Goal: Task Accomplishment & Management: Manage account settings

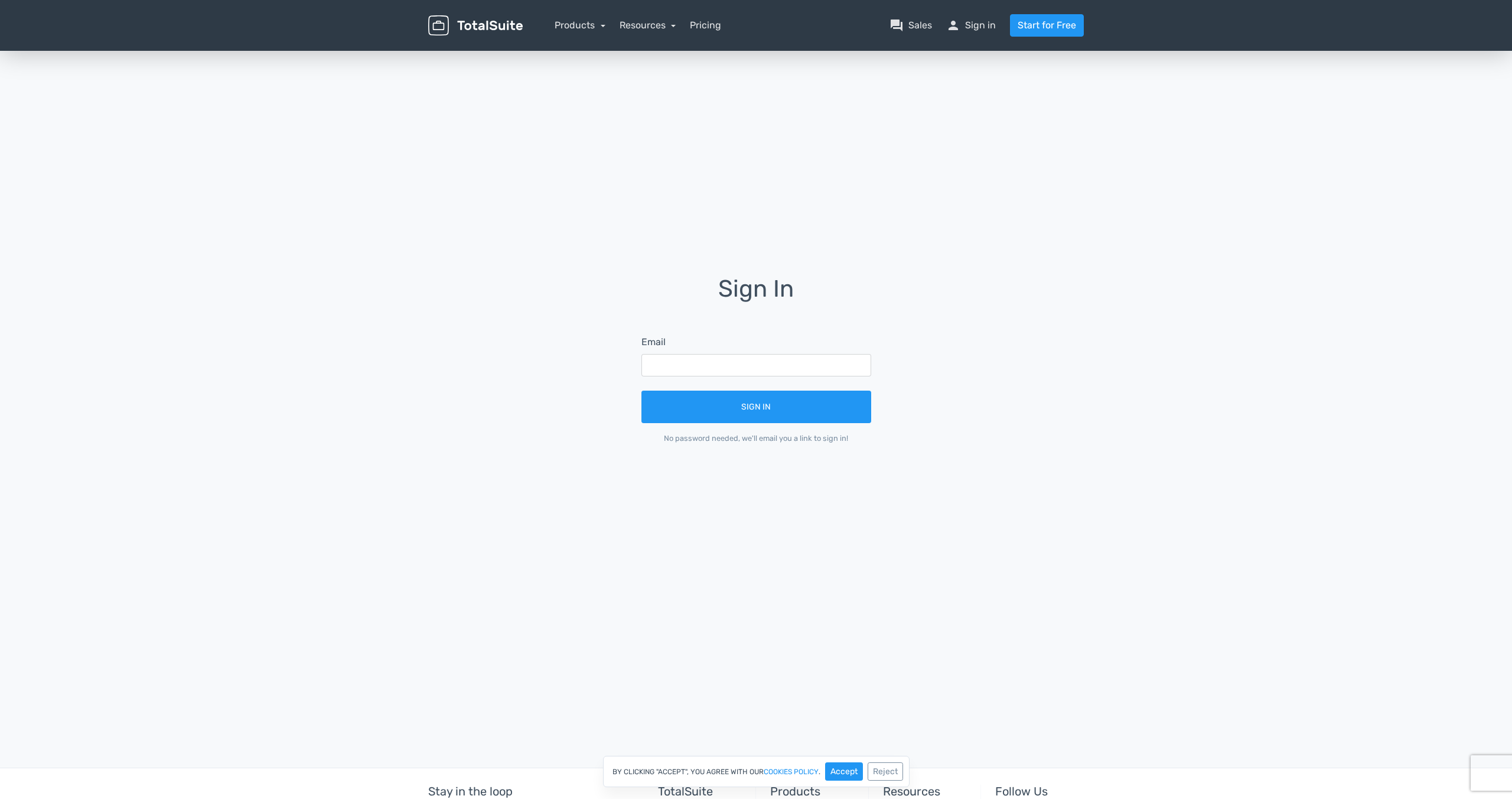
click at [754, 378] on form "Email Sign In No password needed, we'll email you a link to sign in!" at bounding box center [756, 389] width 263 height 142
click at [756, 368] on input "text" at bounding box center [756, 365] width 230 height 22
type input "[EMAIL_ADDRESS][DOMAIN_NAME]"
click at [641, 391] on button "Sign In" at bounding box center [756, 407] width 230 height 32
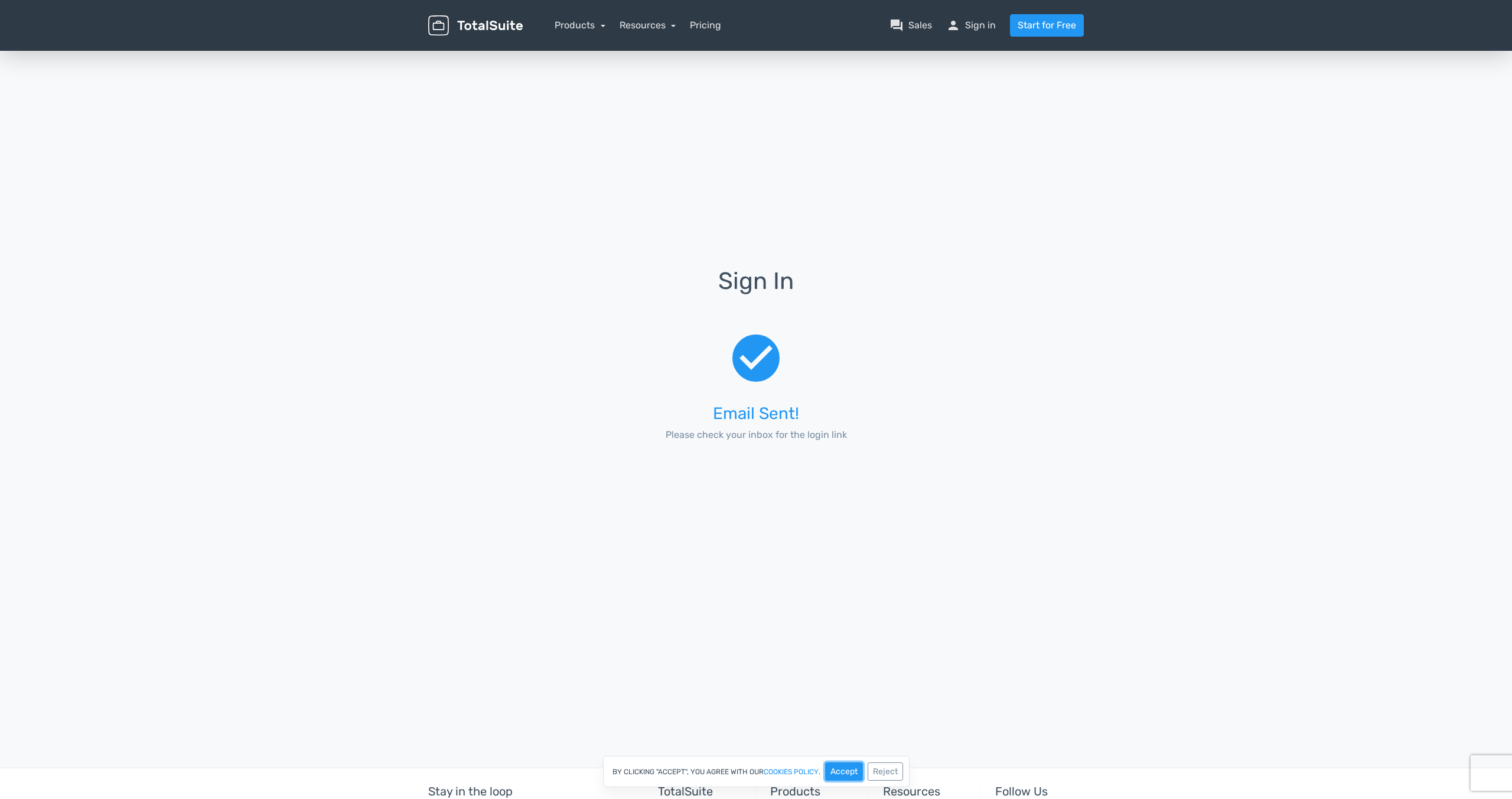
click at [837, 770] on button "Accept" at bounding box center [843, 771] width 38 height 18
click at [985, 25] on link "person Sign in" at bounding box center [970, 25] width 50 height 15
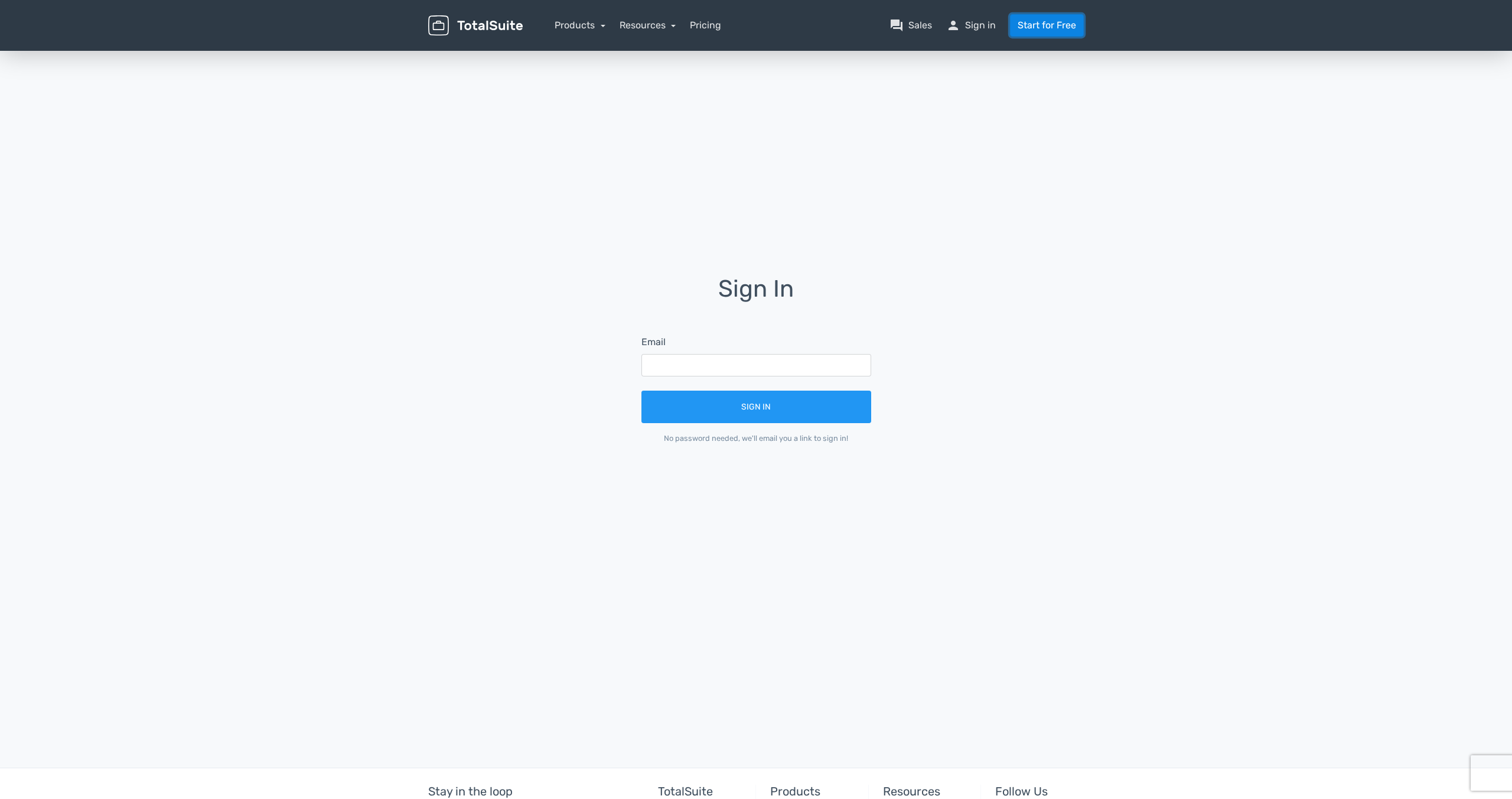
click at [1041, 26] on link "Start for Free" at bounding box center [1047, 25] width 74 height 22
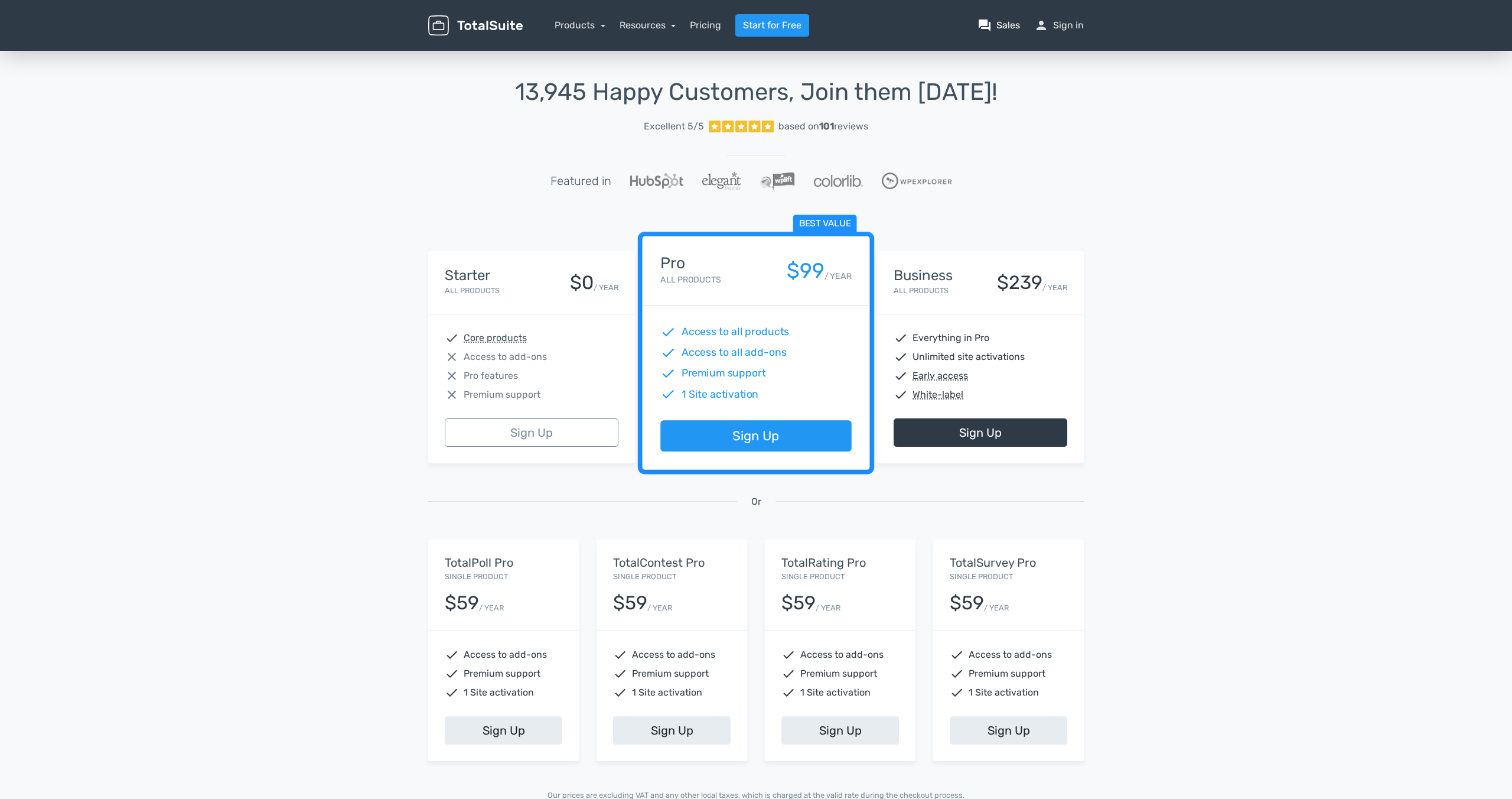
click at [998, 25] on link "question_answer Sales" at bounding box center [999, 25] width 43 height 15
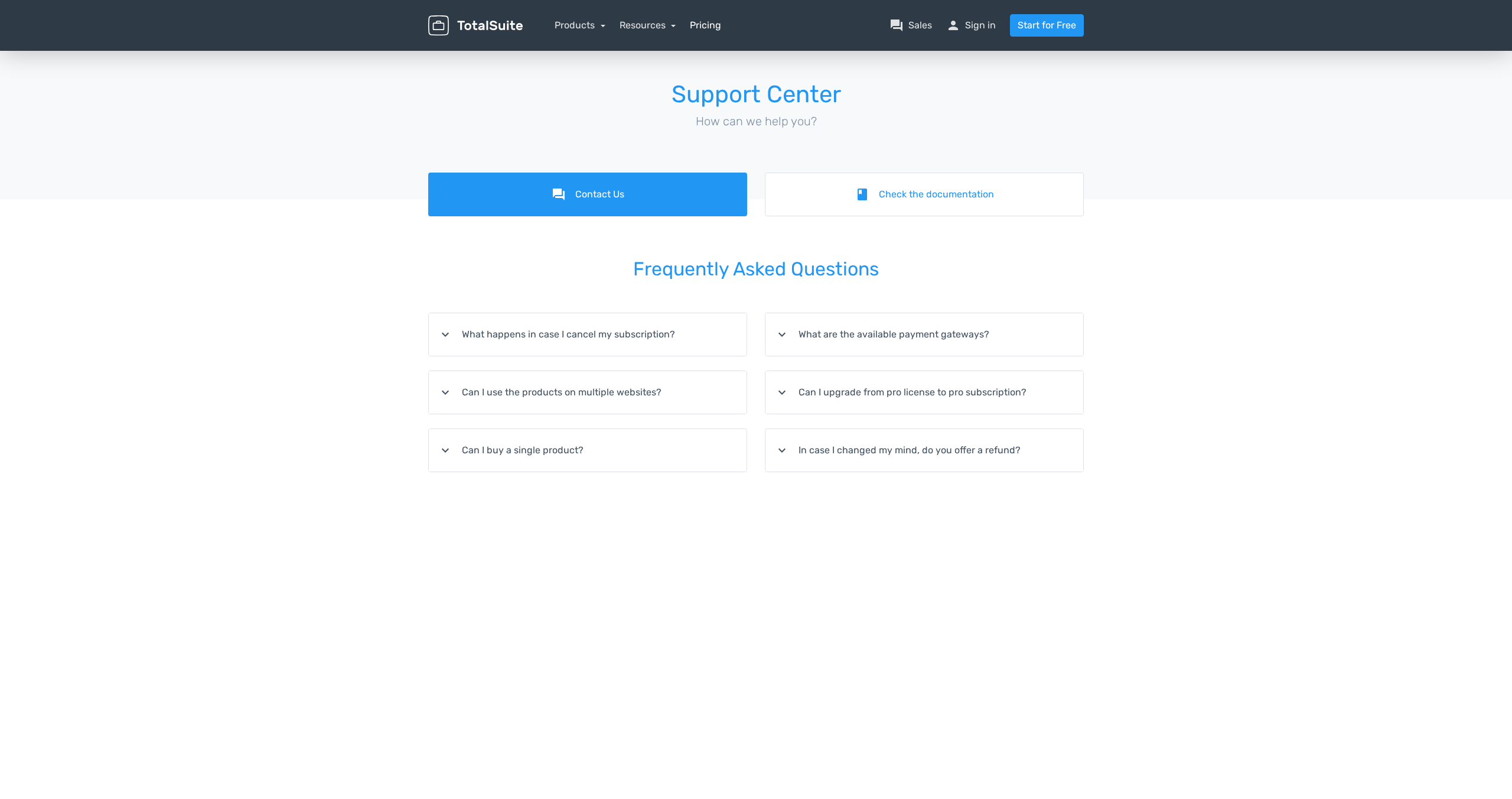
click at [710, 28] on link "Pricing" at bounding box center [705, 25] width 31 height 15
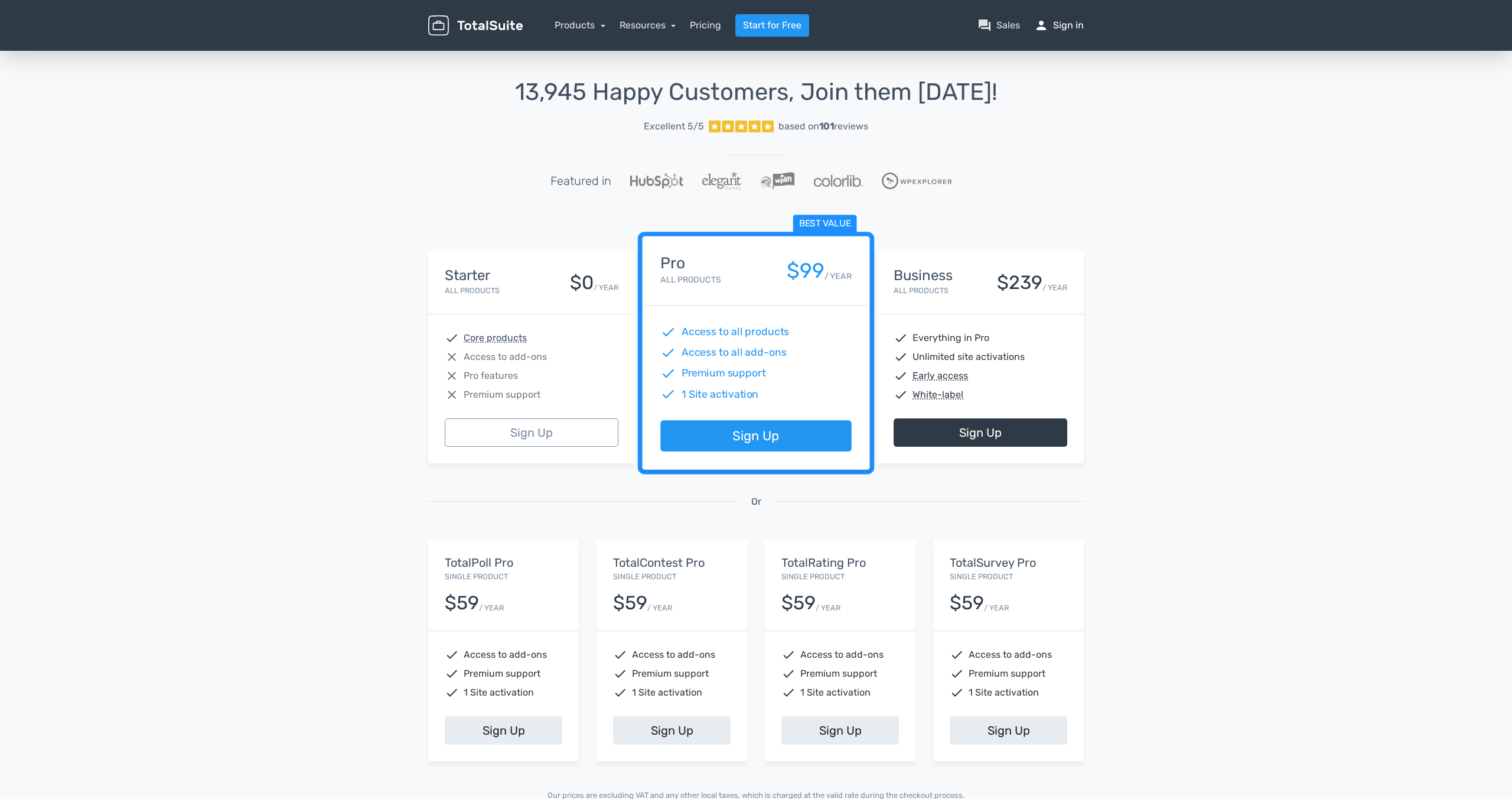
click at [1068, 25] on link "person Sign in" at bounding box center [1059, 25] width 50 height 15
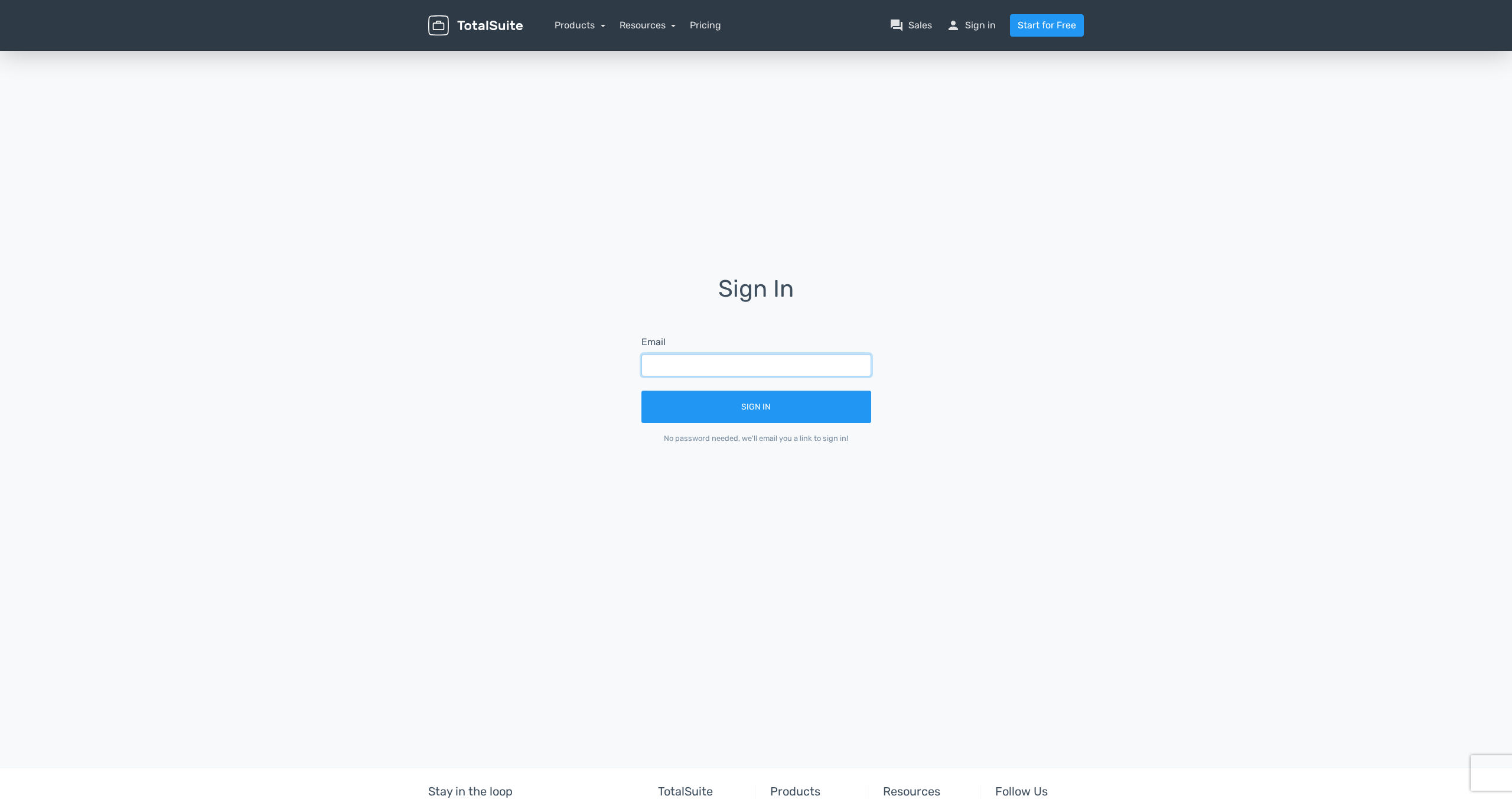
click at [695, 365] on input "text" at bounding box center [756, 365] width 230 height 22
type input "A"
type input "andreas.holzmueller@murhofgruppe.at"
click at [760, 413] on button "Sign In" at bounding box center [756, 407] width 230 height 32
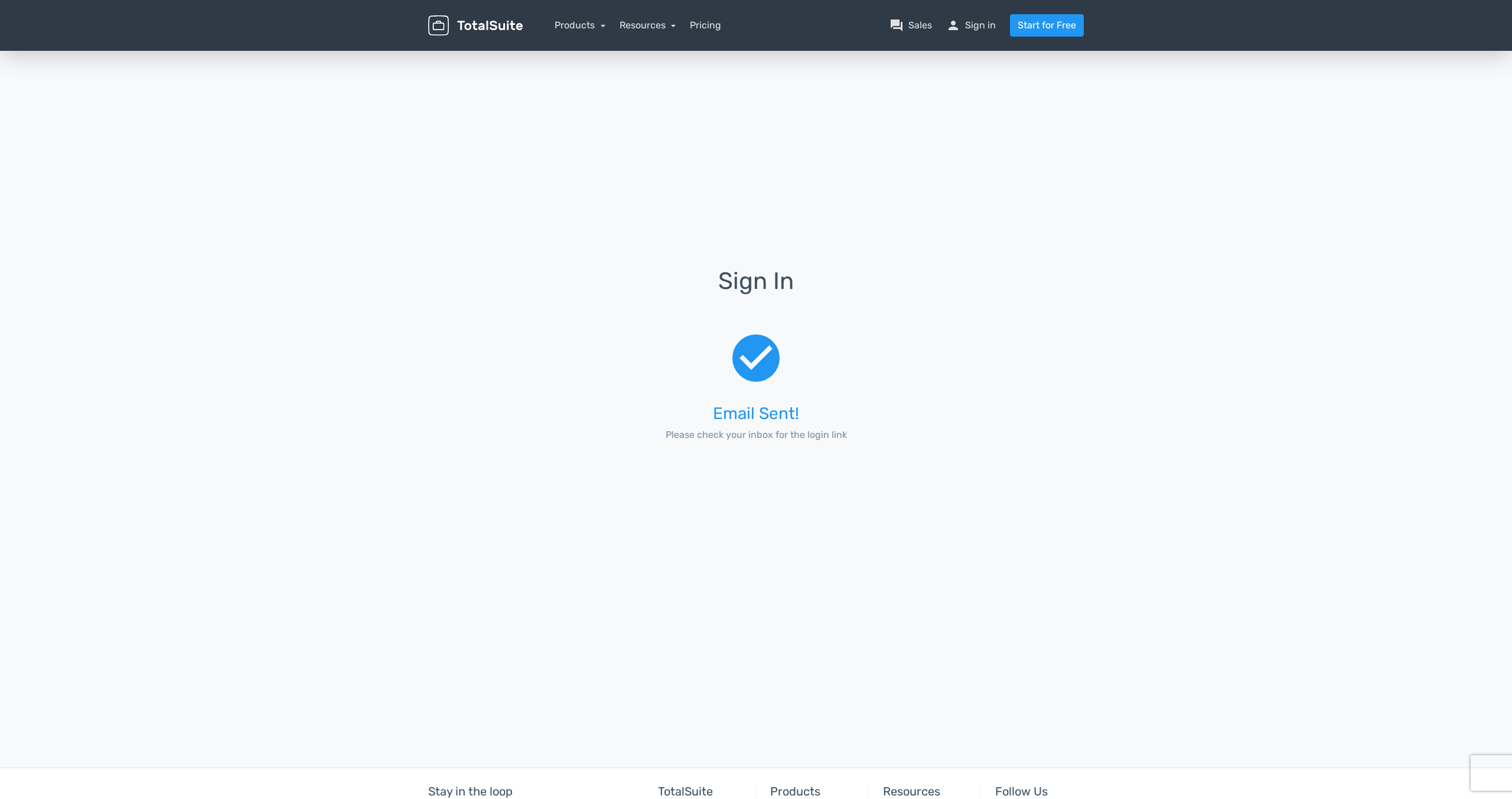
click at [993, 61] on div "Sign In check_circle Email Sent! Please check your inbox for the login link" at bounding box center [755, 368] width 673 height 639
click at [958, 25] on span "person" at bounding box center [953, 25] width 15 height 15
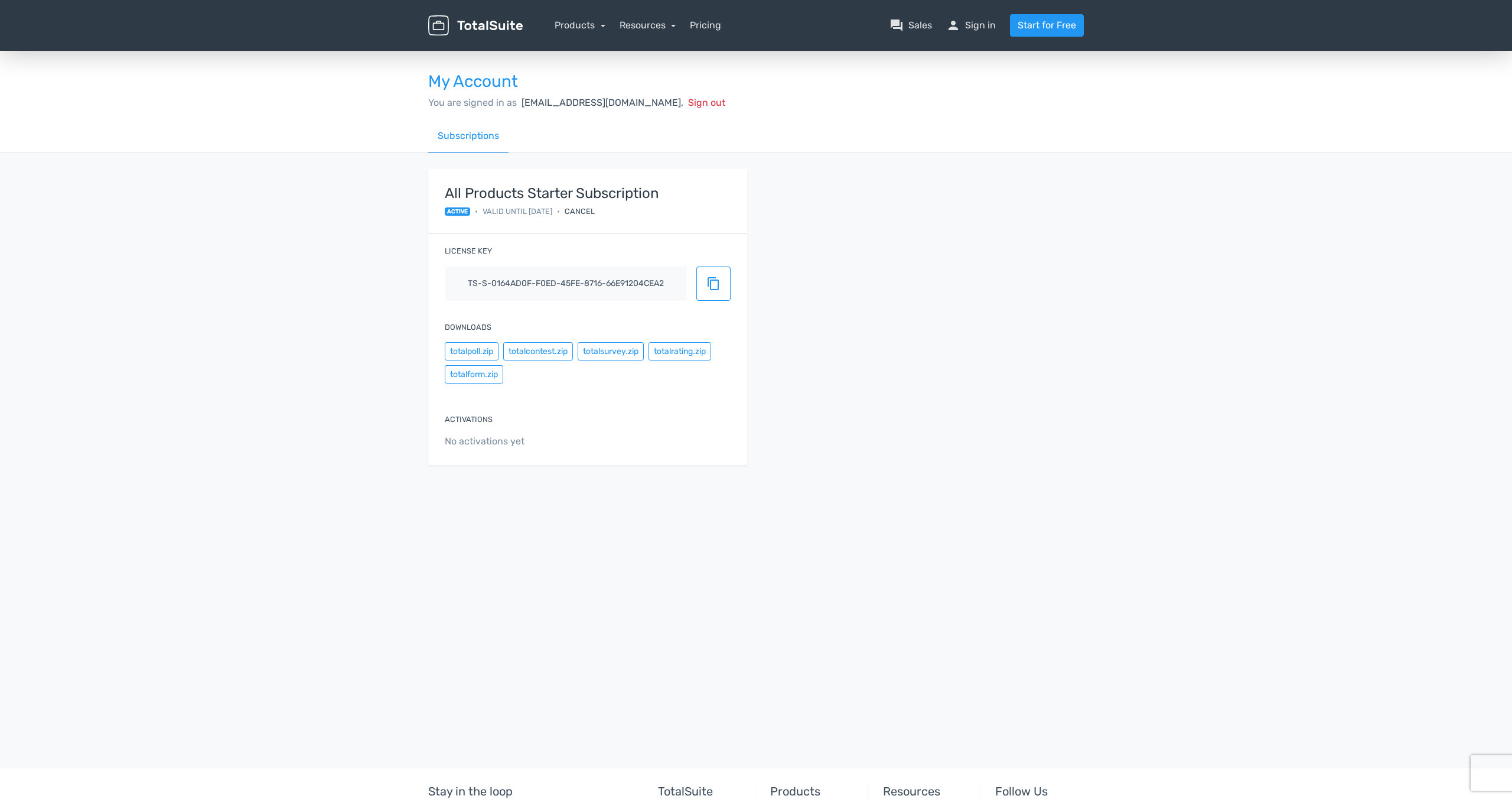
click at [633, 226] on div "All Products Starter Subscription active • Valid until 1.1.2099 • Cancel" at bounding box center [587, 202] width 319 height 66
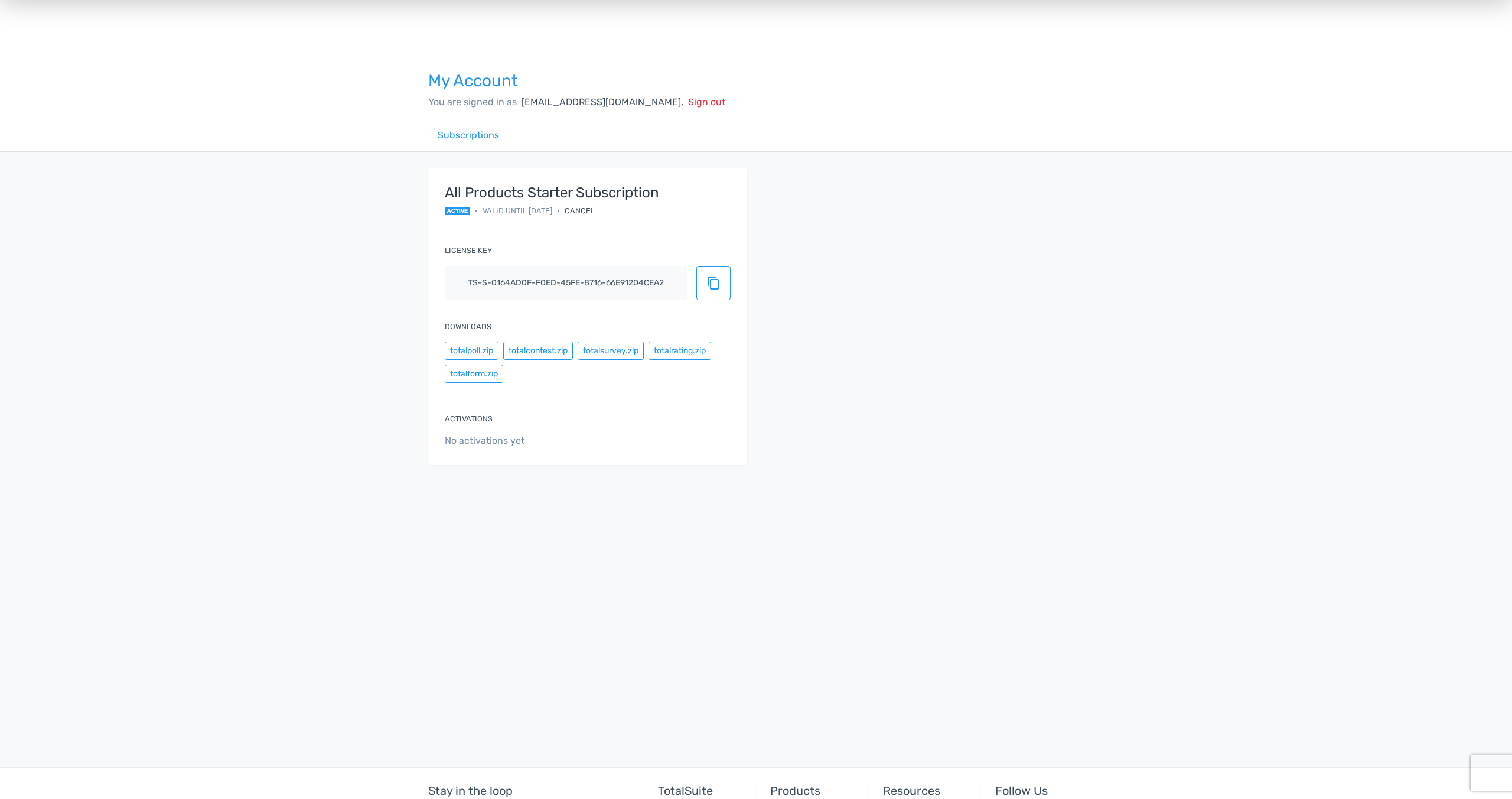
click at [584, 208] on div "Cancel" at bounding box center [579, 211] width 30 height 11
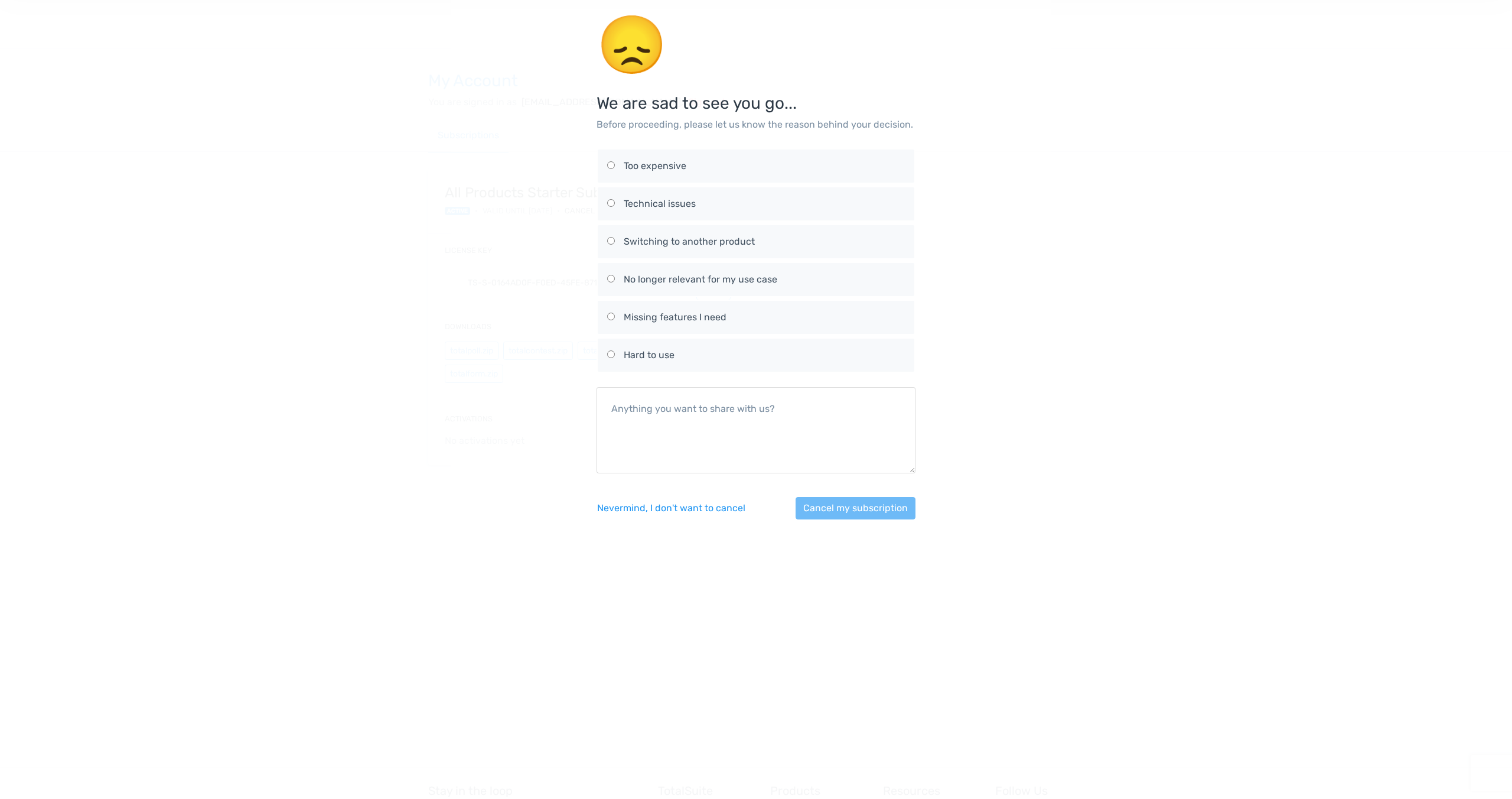
click at [644, 167] on div "Too expensive" at bounding box center [764, 165] width 281 height 15
click at [615, 167] on input "Too expensive" at bounding box center [611, 165] width 8 height 8
radio input "true"
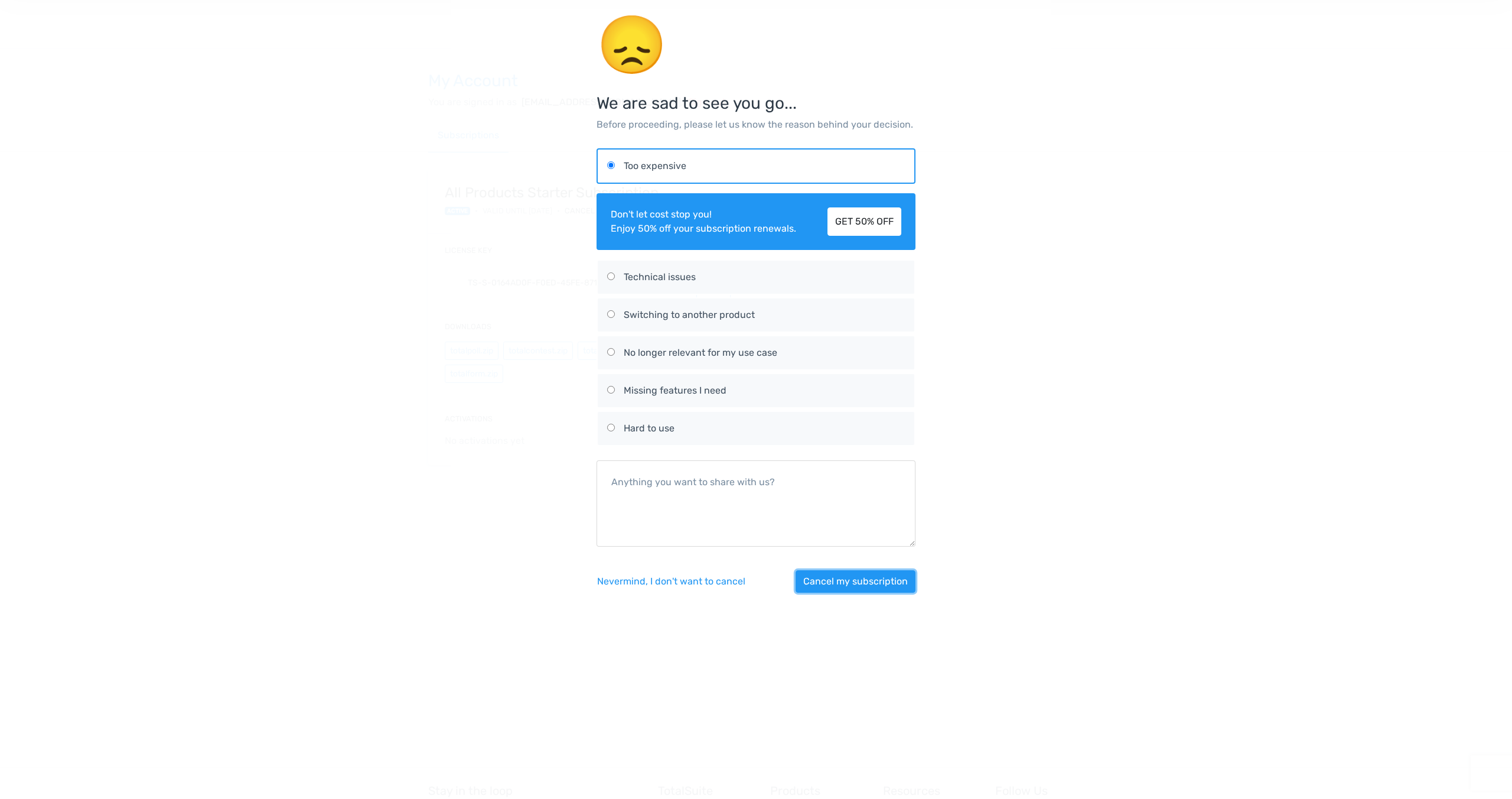
click at [839, 583] on button "Cancel my subscription" at bounding box center [856, 581] width 120 height 22
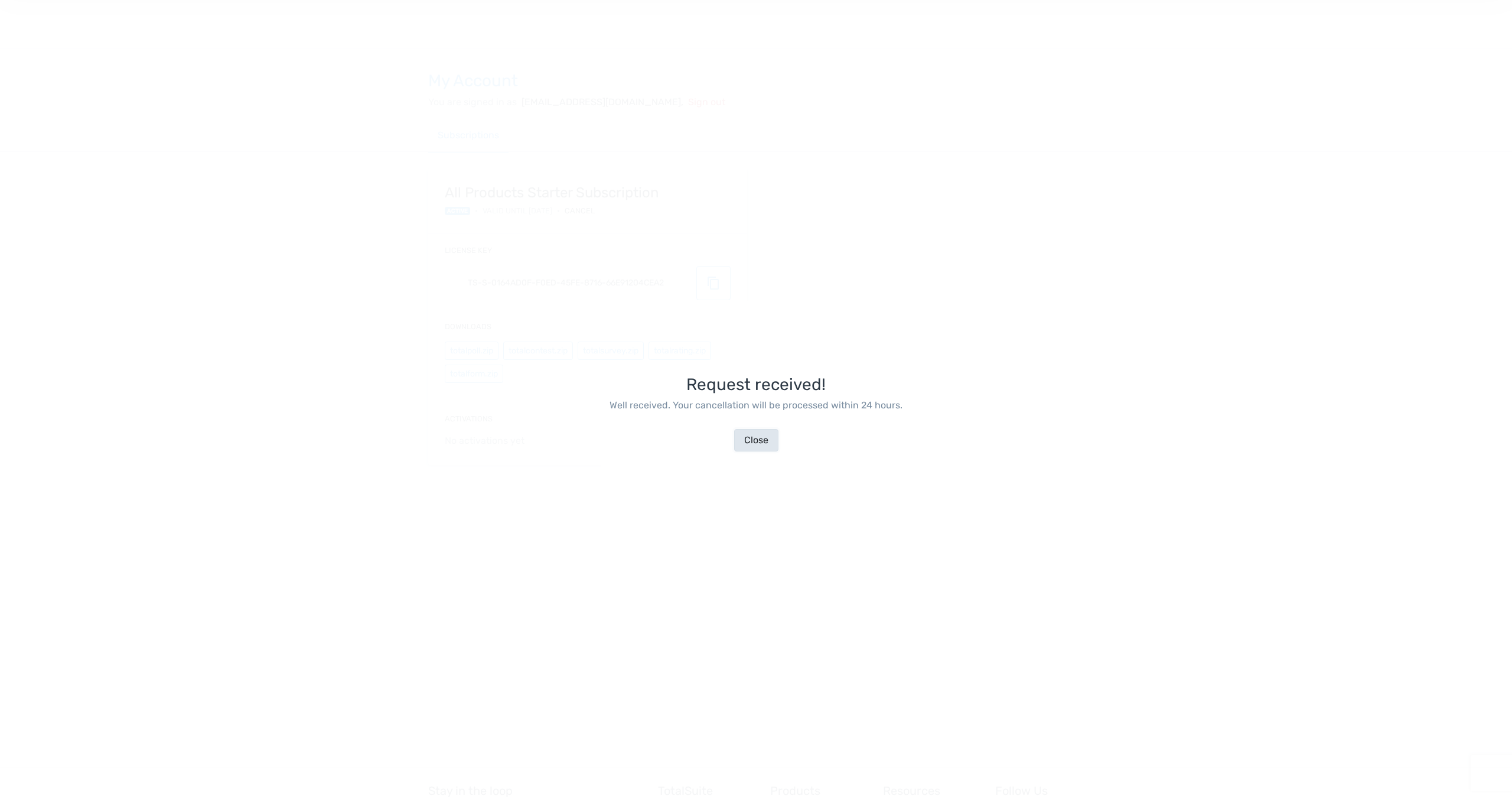
click at [757, 440] on button "Close" at bounding box center [757, 440] width 44 height 22
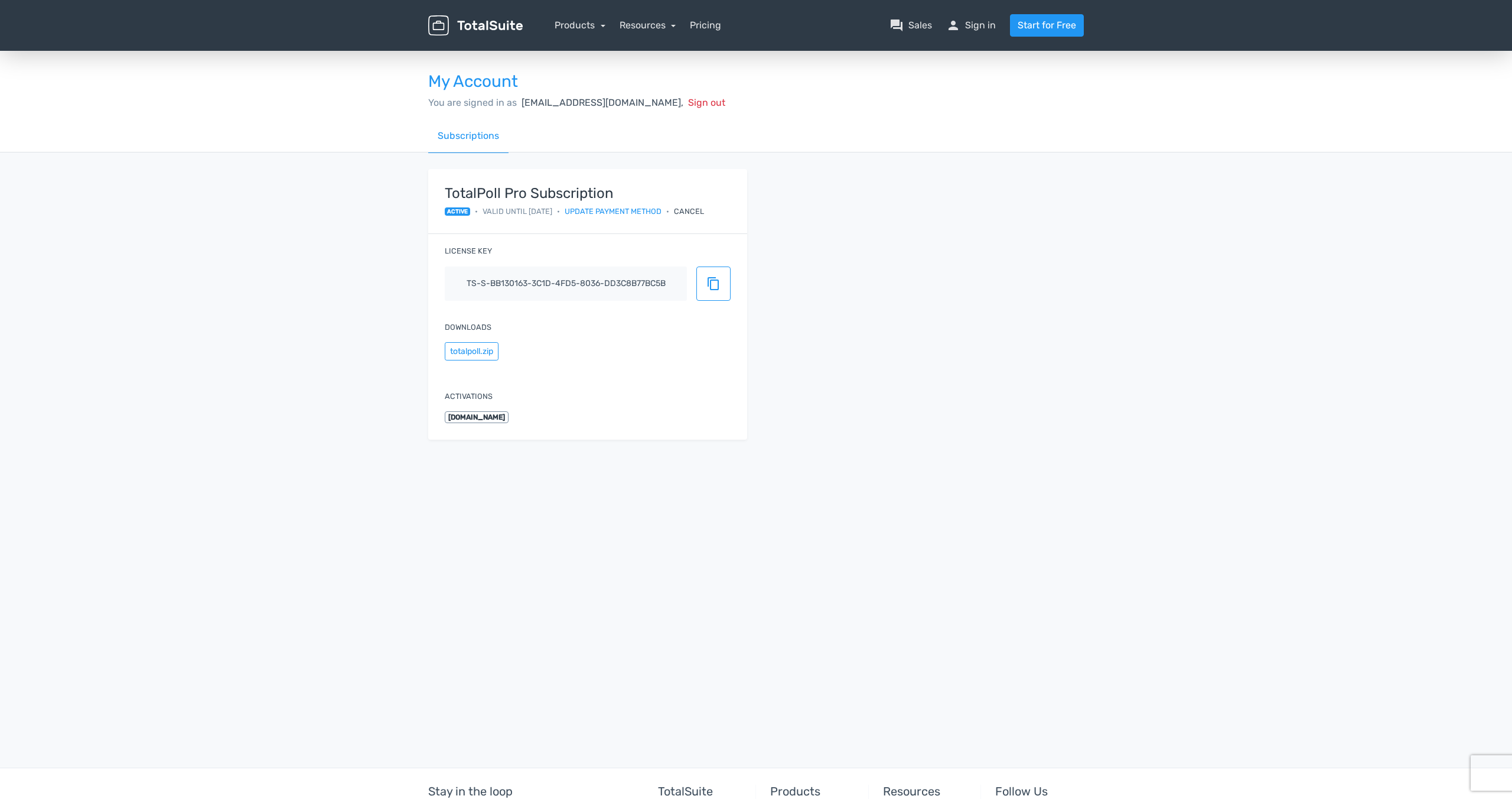
drag, startPoint x: 809, startPoint y: 203, endPoint x: 748, endPoint y: 216, distance: 62.4
click at [807, 203] on div "TotalPoll Pro Subscription active • Valid until [DATE] • Update payment method …" at bounding box center [755, 312] width 673 height 285
click at [695, 206] on div "Cancel" at bounding box center [689, 211] width 30 height 11
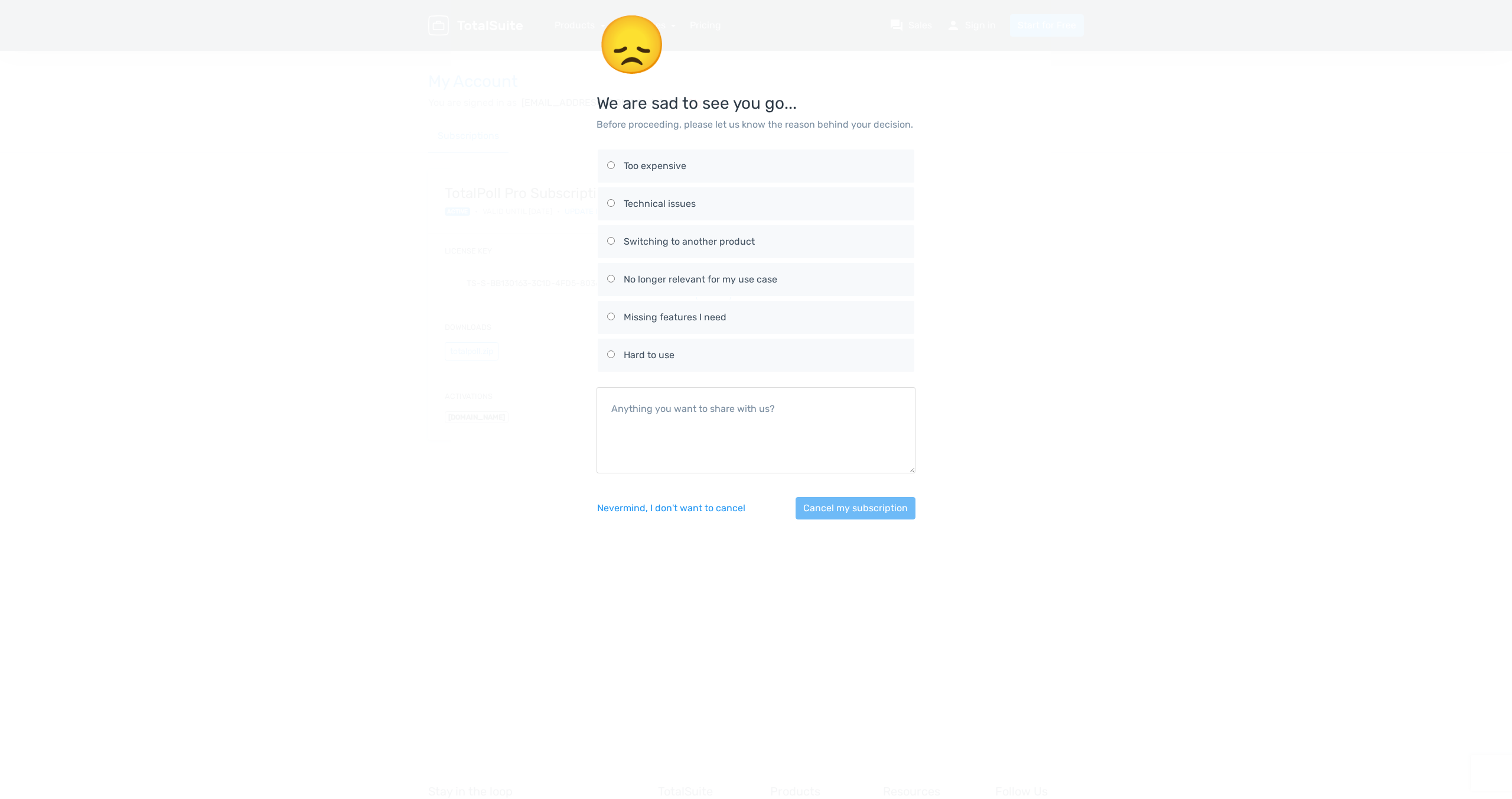
click at [663, 162] on div "Too expensive" at bounding box center [764, 165] width 281 height 15
click at [615, 162] on input "Too expensive" at bounding box center [611, 165] width 8 height 8
radio input "true"
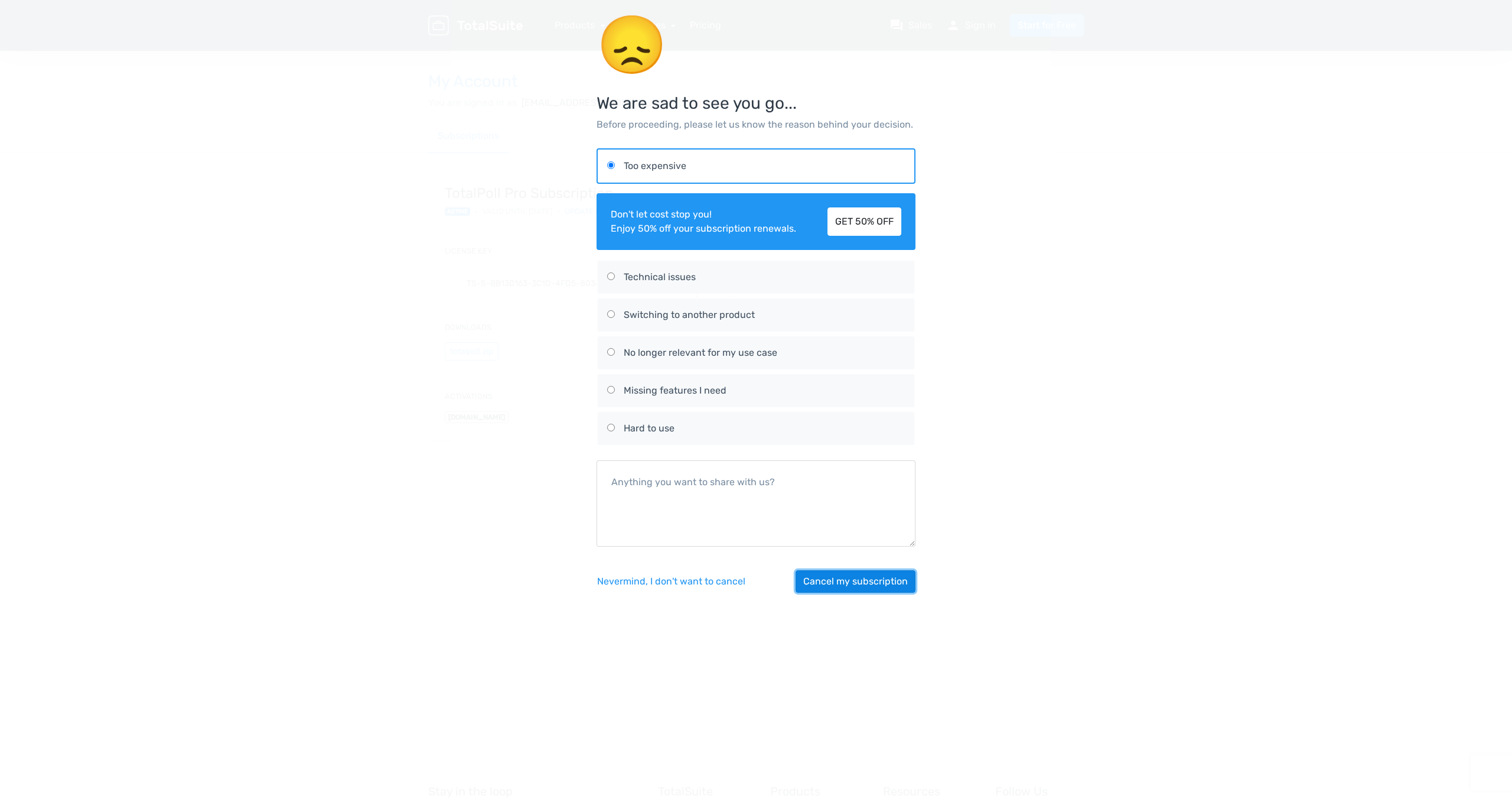
click at [844, 581] on button "Cancel my subscription" at bounding box center [856, 581] width 120 height 22
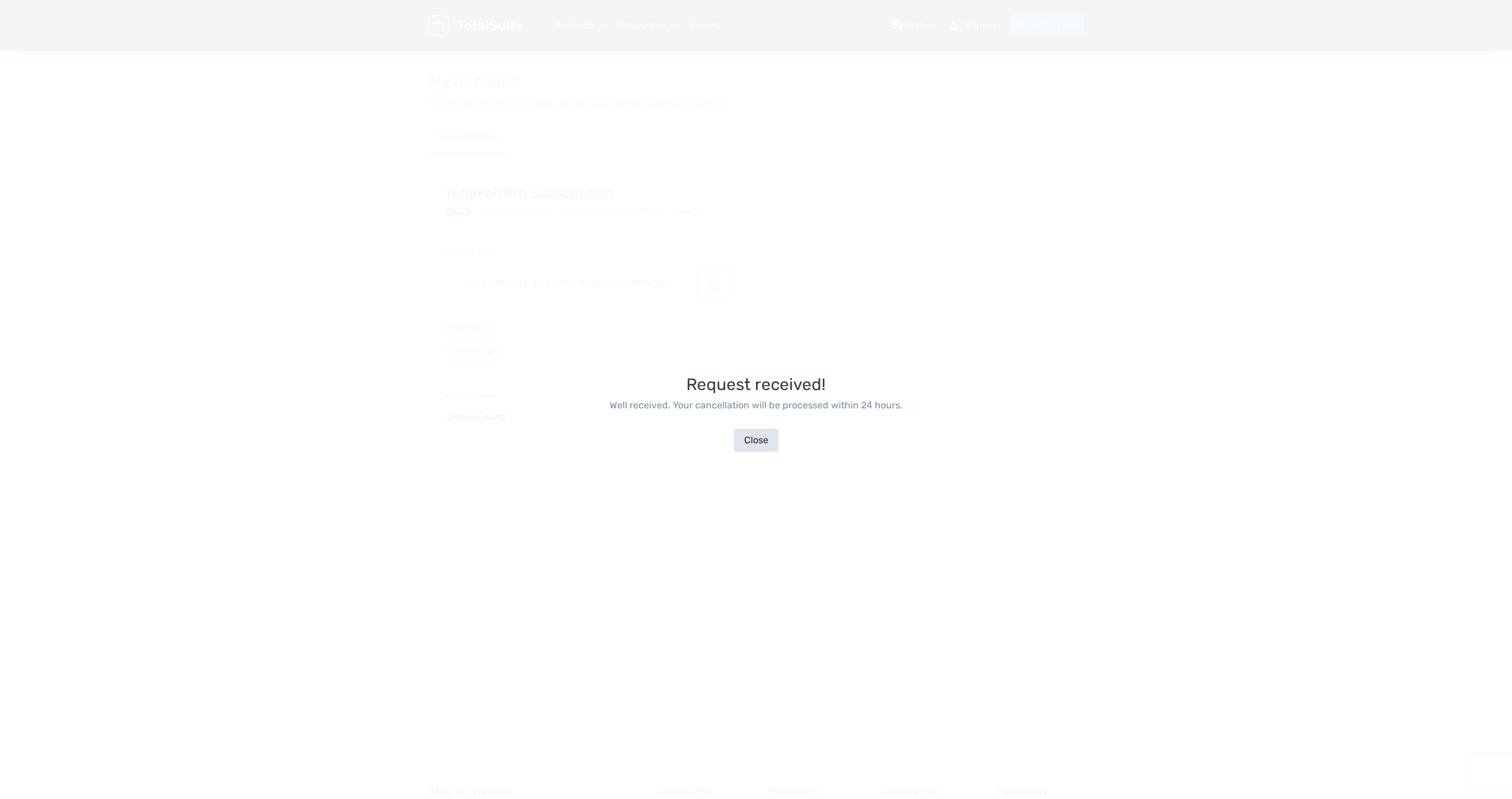
click at [750, 440] on button "Close" at bounding box center [757, 440] width 44 height 22
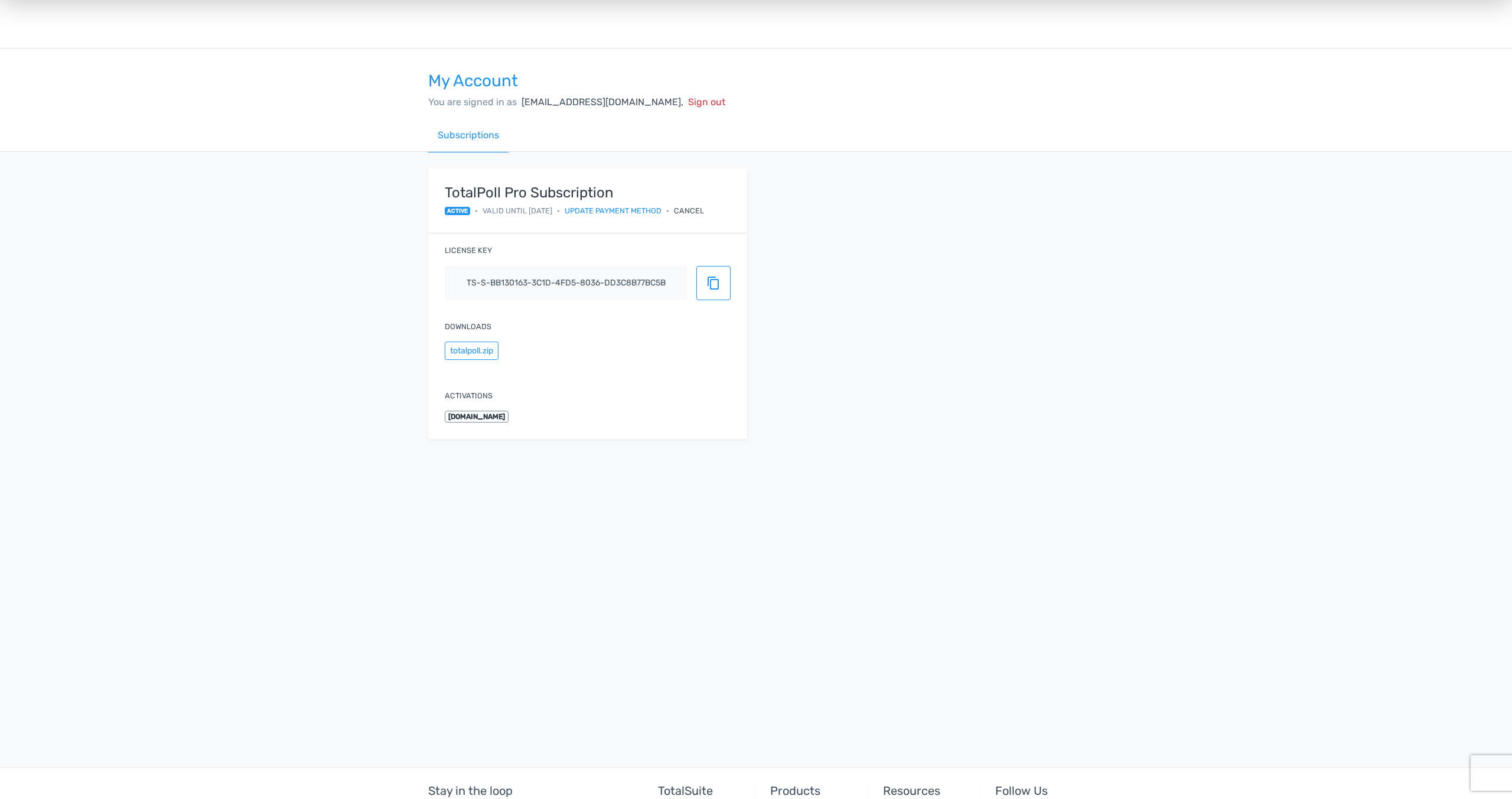
click at [702, 208] on div "Cancel" at bounding box center [689, 211] width 30 height 11
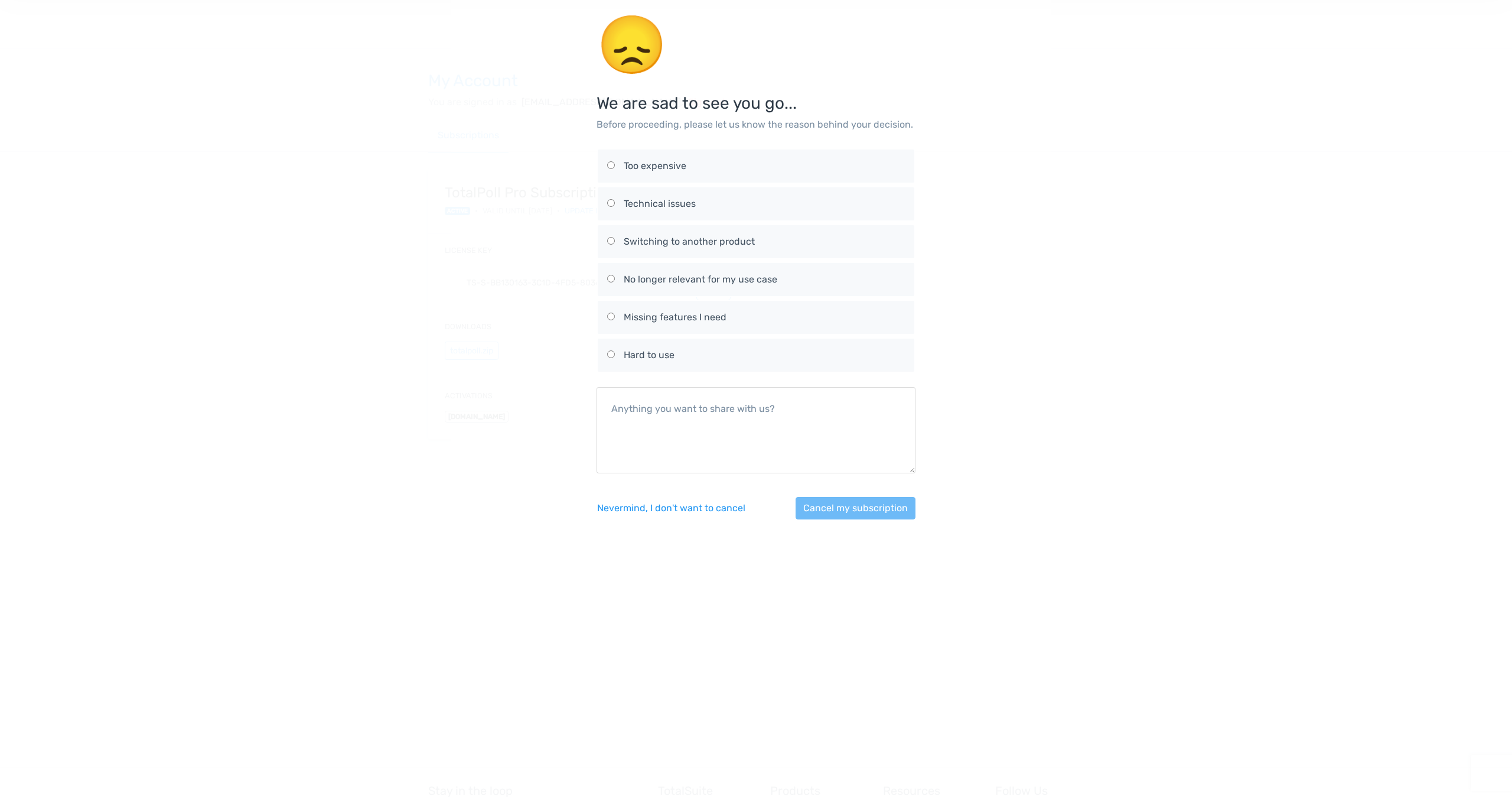
click at [646, 164] on div "Too expensive" at bounding box center [764, 165] width 281 height 15
click at [615, 164] on input "Too expensive" at bounding box center [611, 165] width 8 height 8
radio input "true"
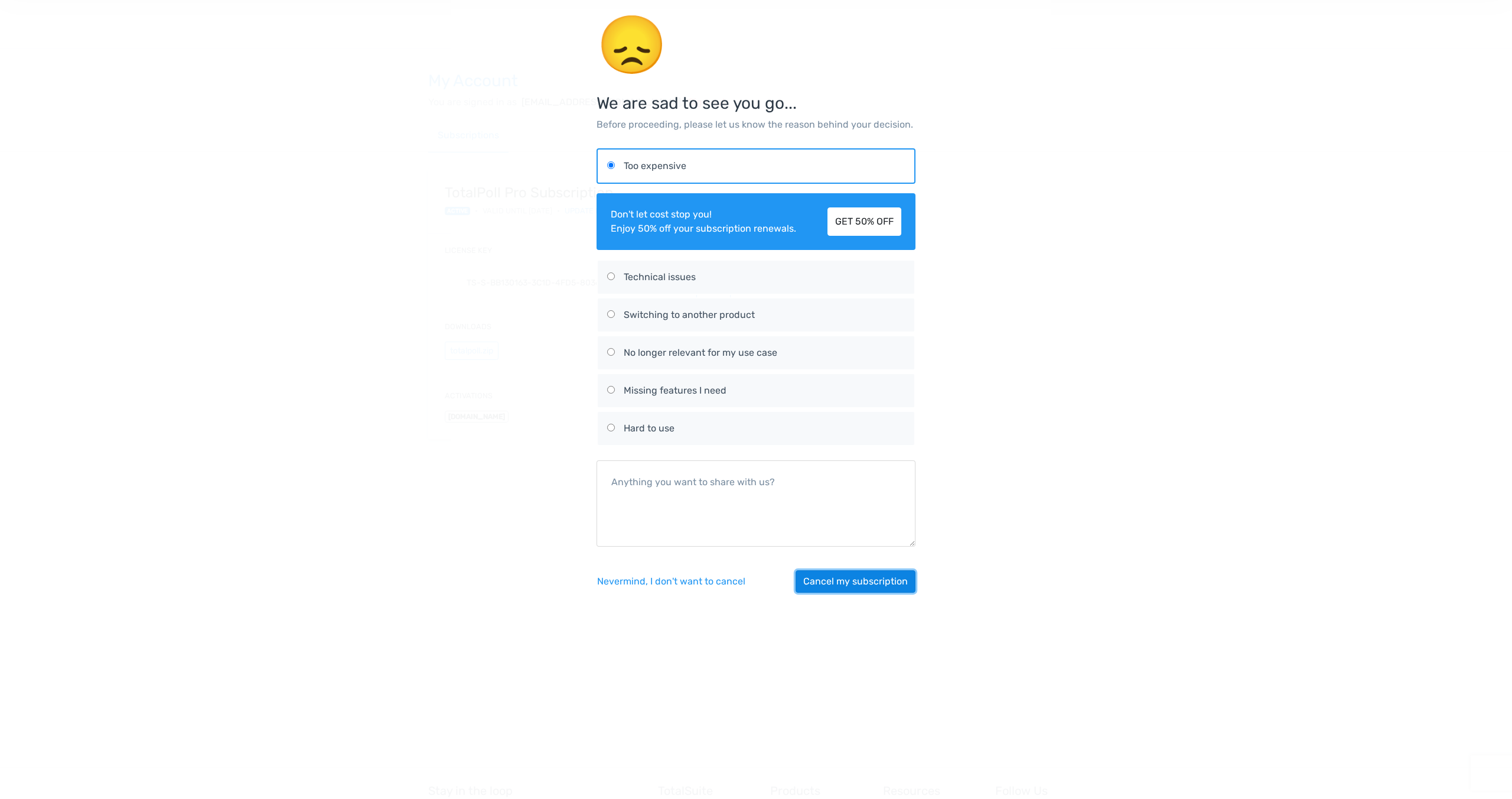
click at [830, 580] on button "Cancel my subscription" at bounding box center [856, 581] width 120 height 22
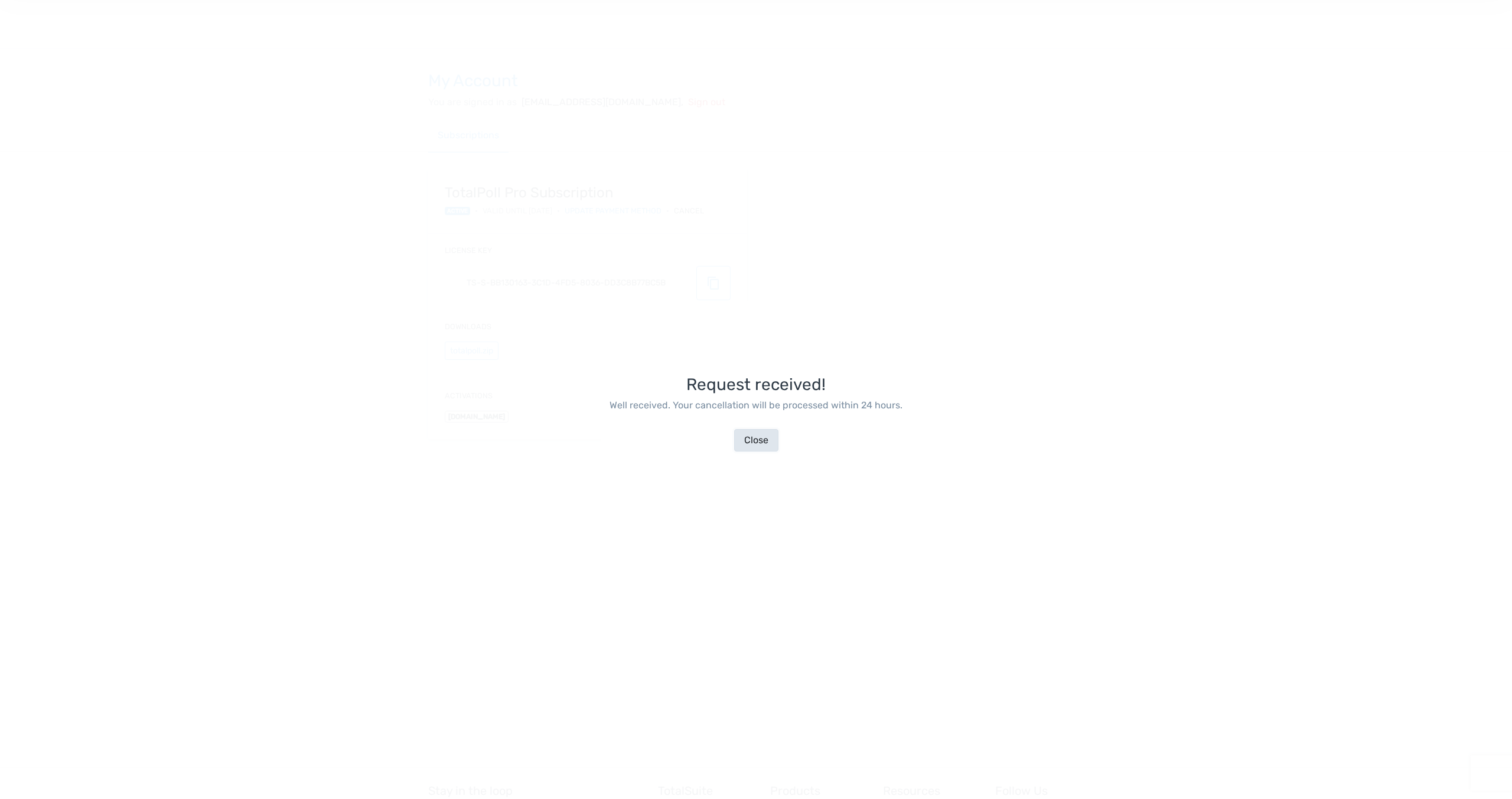
click at [758, 440] on button "Close" at bounding box center [757, 440] width 44 height 22
